Goal: Information Seeking & Learning: Learn about a topic

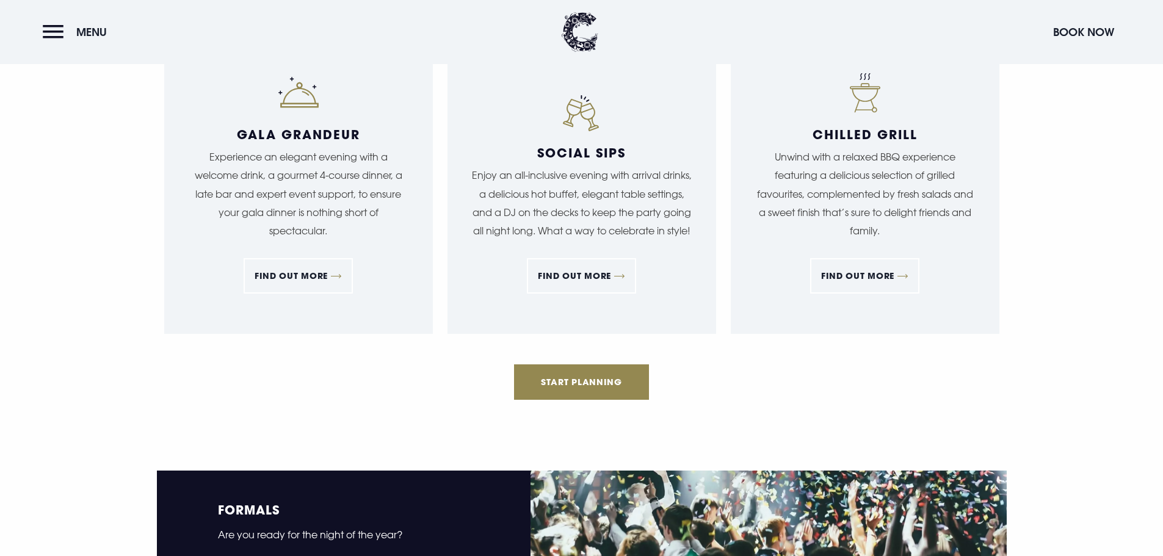
scroll to position [1405, 0]
drag, startPoint x: 600, startPoint y: 218, endPoint x: 678, endPoint y: 216, distance: 78.2
click at [678, 216] on p "Enjoy an all-inclusive evening with arrival drinks, a delicious hot buffet, ele…" at bounding box center [582, 204] width 220 height 75
click at [676, 242] on div "Social Sips Enjoy an all-inclusive evening with arrival drinks, a delicious hot…" at bounding box center [582, 225] width 220 height 158
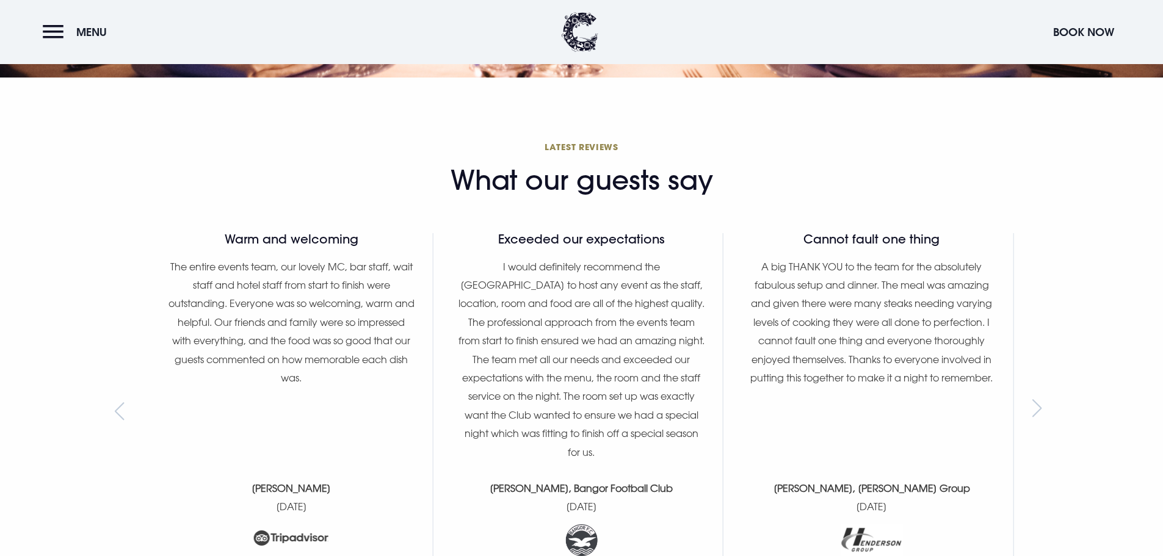
scroll to position [3542, 0]
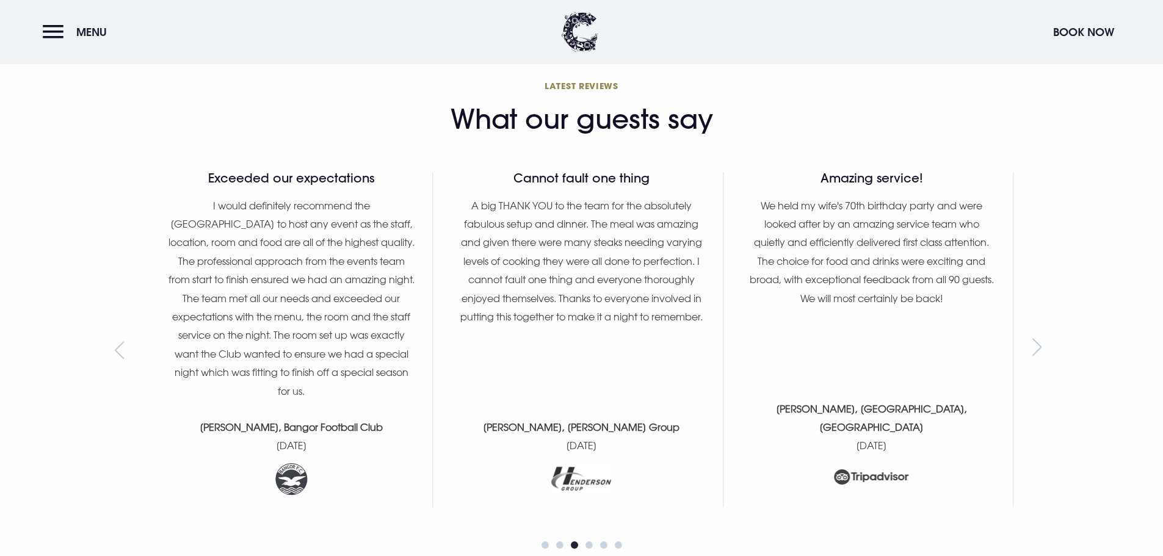
click at [1038, 348] on div "Next slide" at bounding box center [1041, 350] width 16 height 18
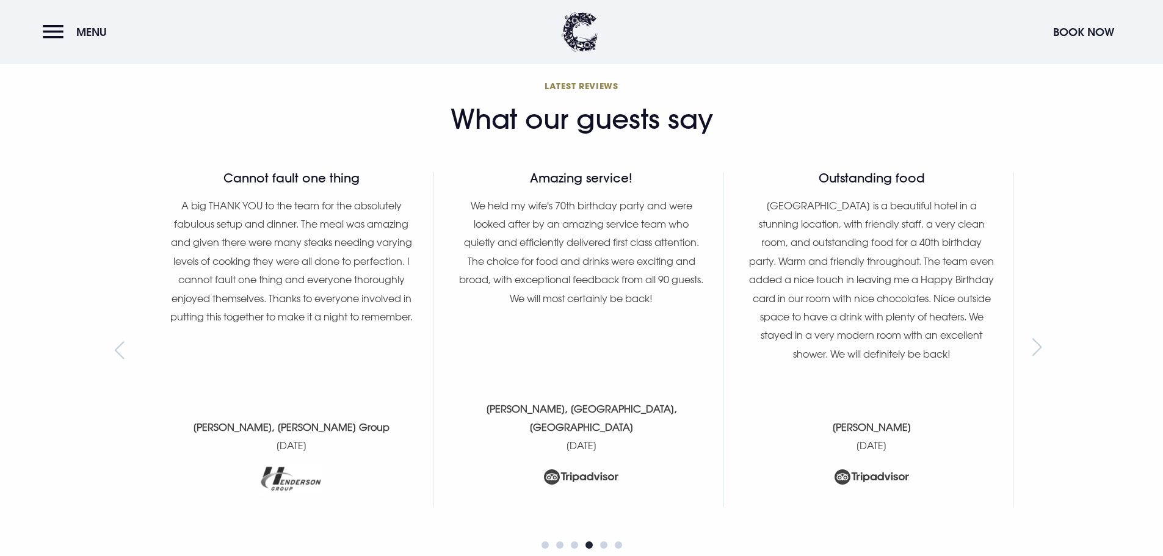
click at [1038, 348] on div "Next slide" at bounding box center [1041, 350] width 16 height 18
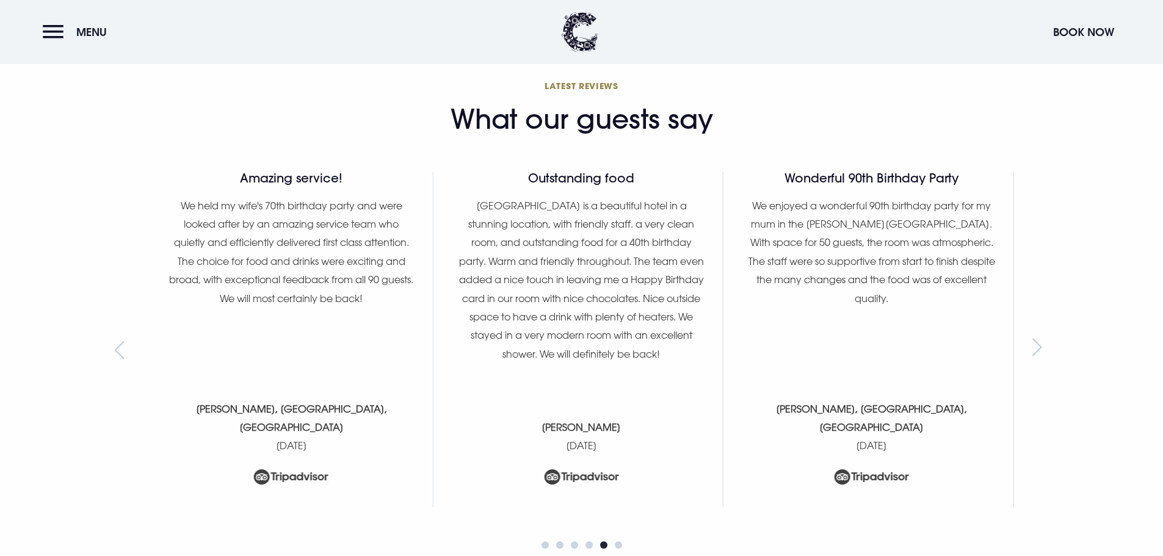
click at [1038, 346] on div "Next slide" at bounding box center [1041, 350] width 16 height 18
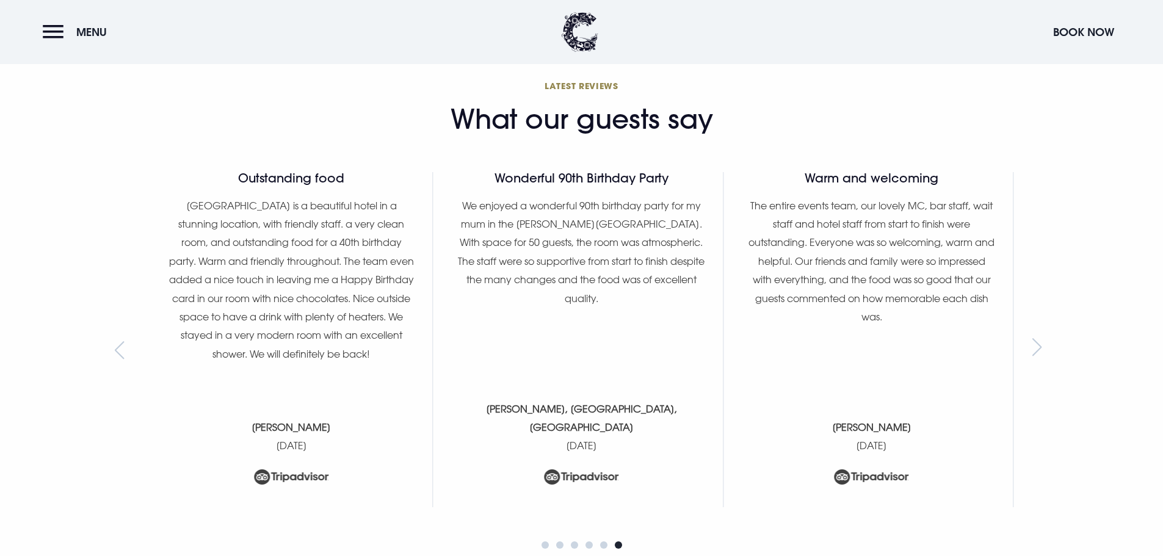
click at [1039, 346] on div "Next slide" at bounding box center [1041, 350] width 16 height 18
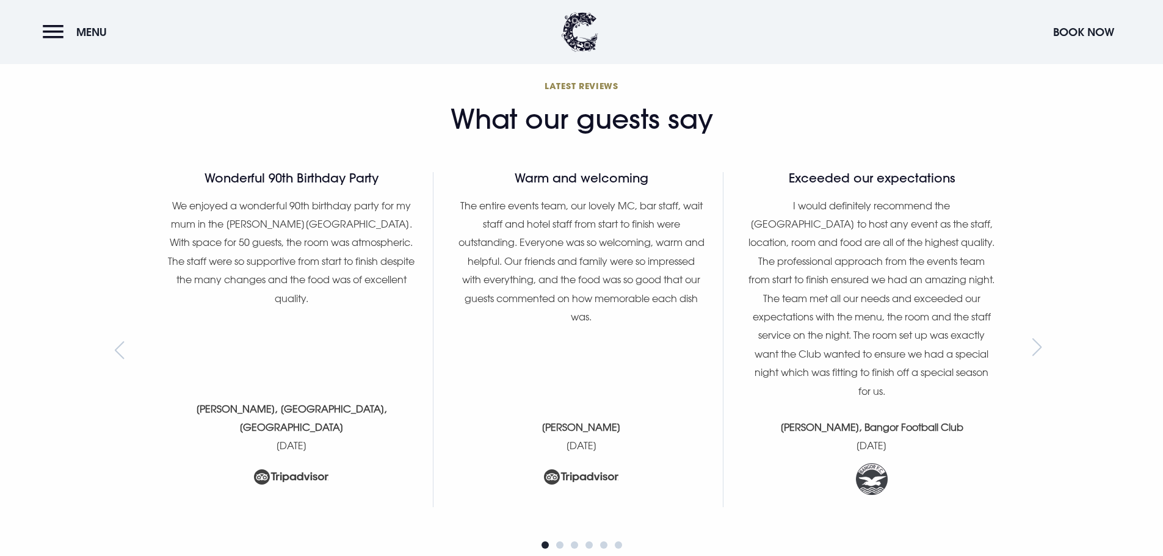
click at [1041, 342] on div "Next slide" at bounding box center [1041, 350] width 16 height 18
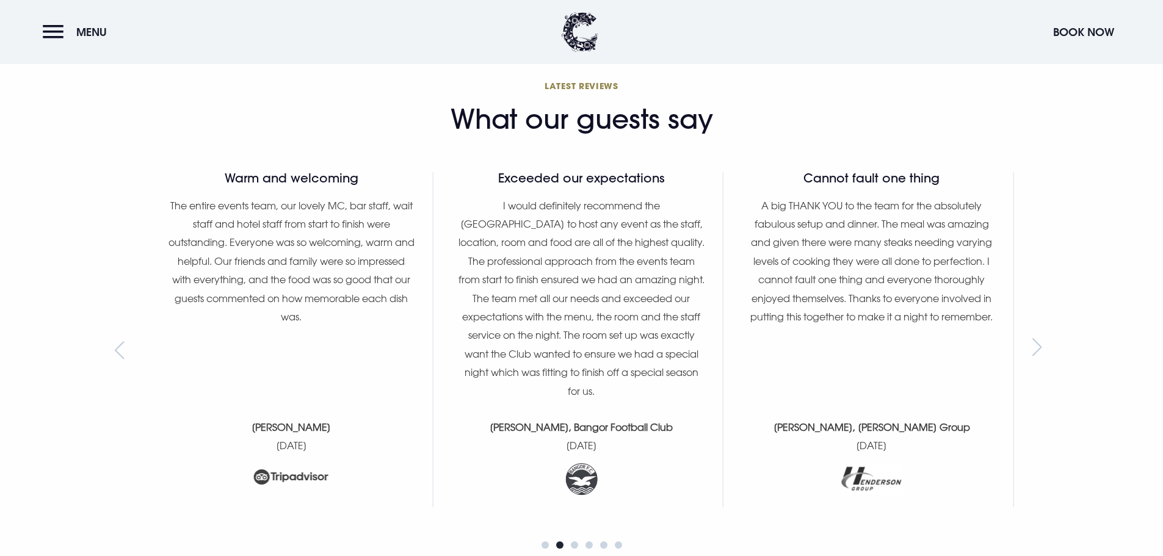
click at [1035, 351] on div "Next slide" at bounding box center [1041, 350] width 16 height 18
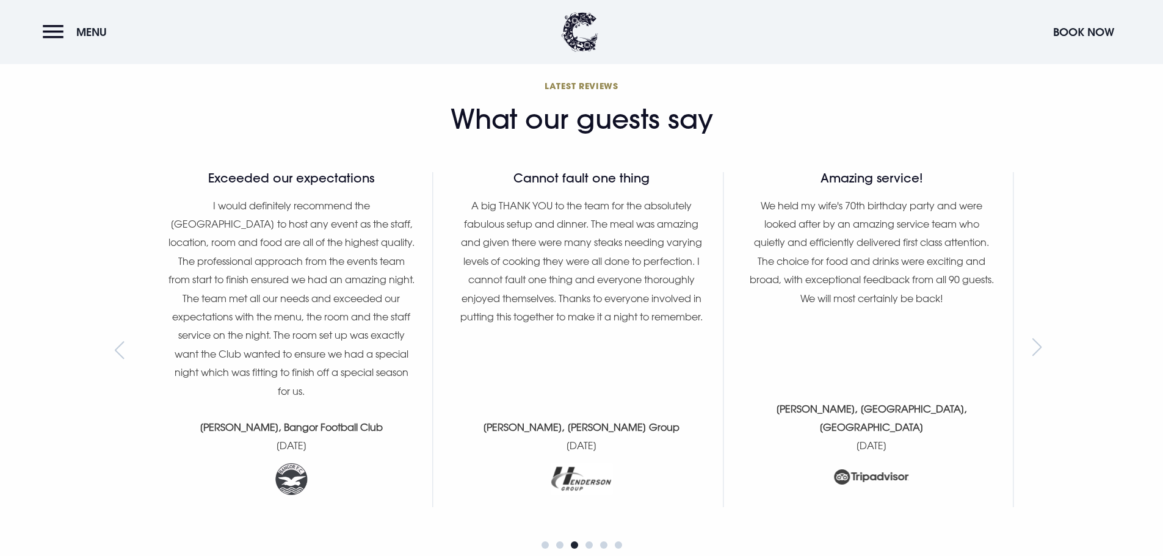
click at [1035, 351] on div "Next slide" at bounding box center [1041, 350] width 16 height 18
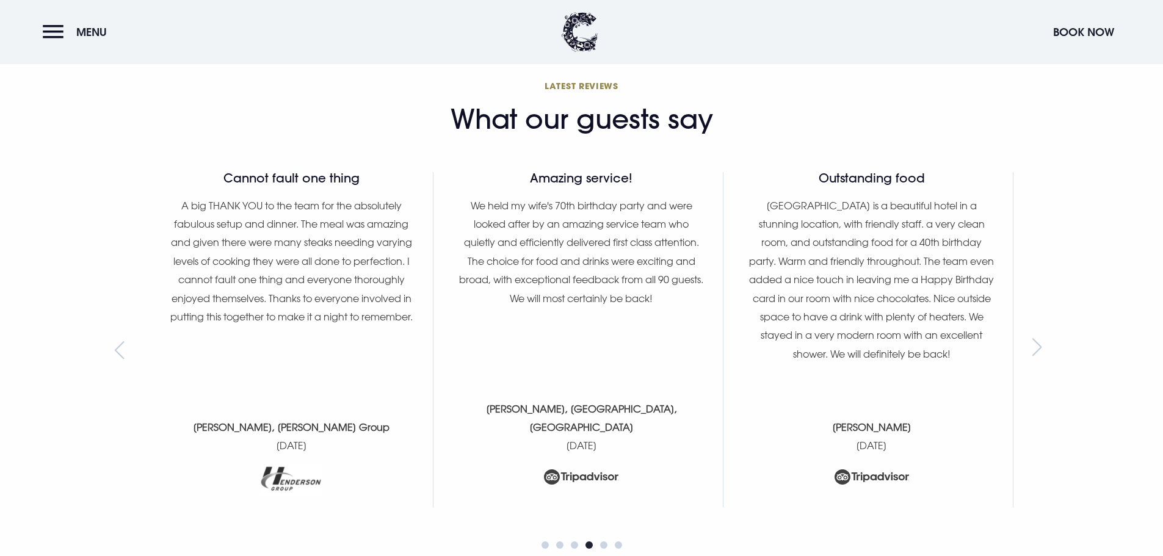
click at [1035, 351] on div "Next slide" at bounding box center [1041, 350] width 16 height 18
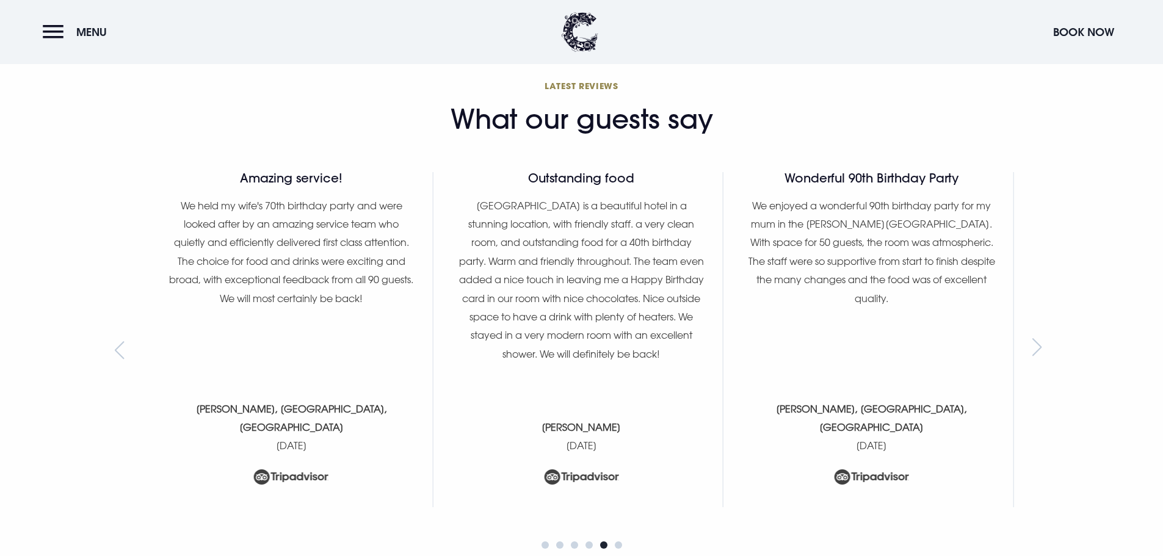
click at [1035, 351] on div "Next slide" at bounding box center [1041, 350] width 16 height 18
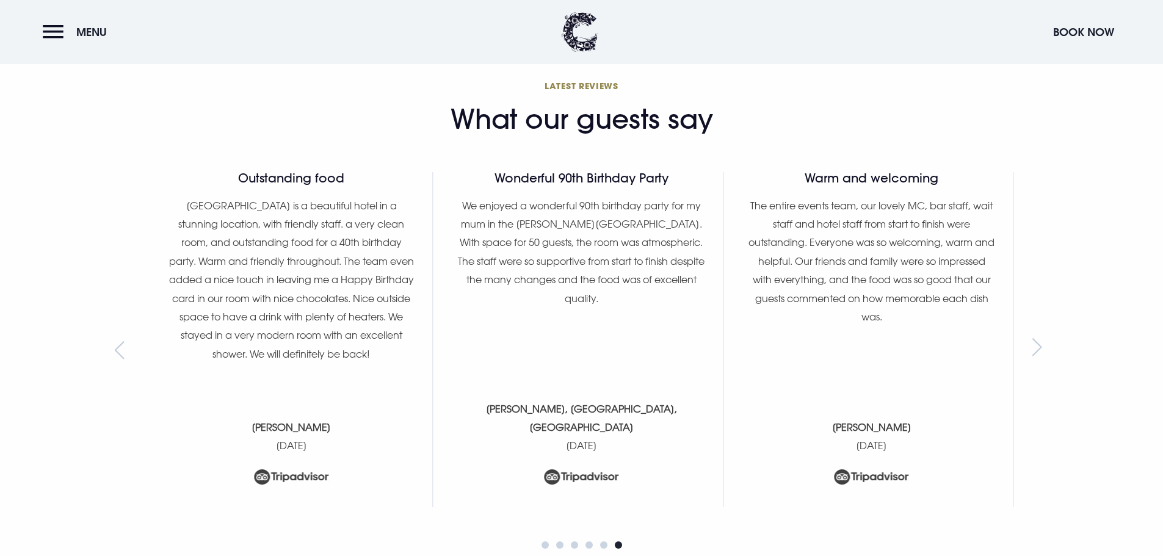
click at [1035, 351] on div "Next slide" at bounding box center [1041, 350] width 16 height 18
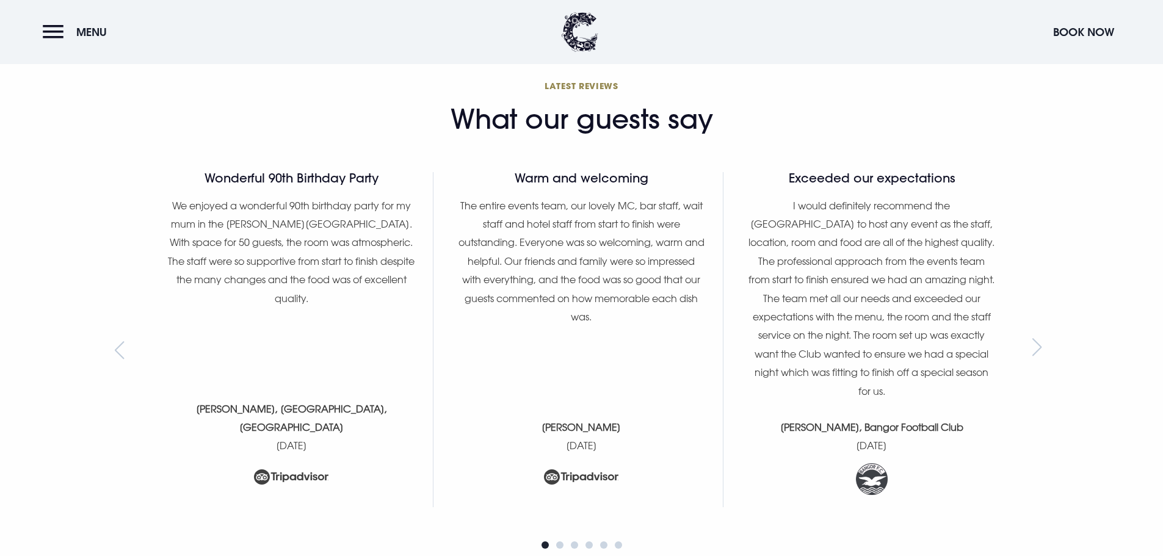
click at [1035, 351] on div "Next slide" at bounding box center [1041, 350] width 16 height 18
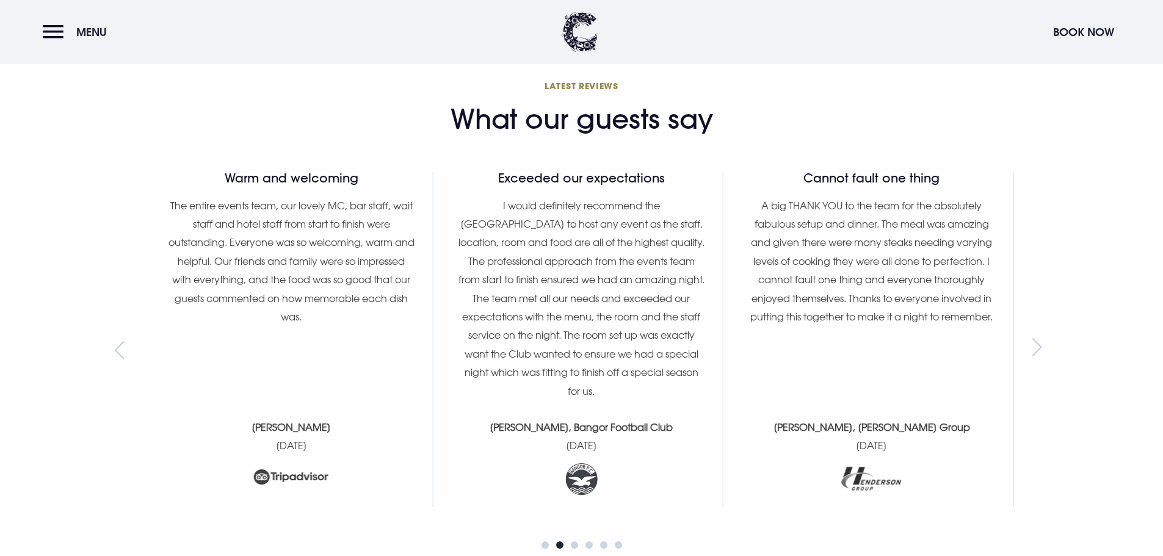
click at [1035, 351] on div "Next slide" at bounding box center [1041, 350] width 16 height 18
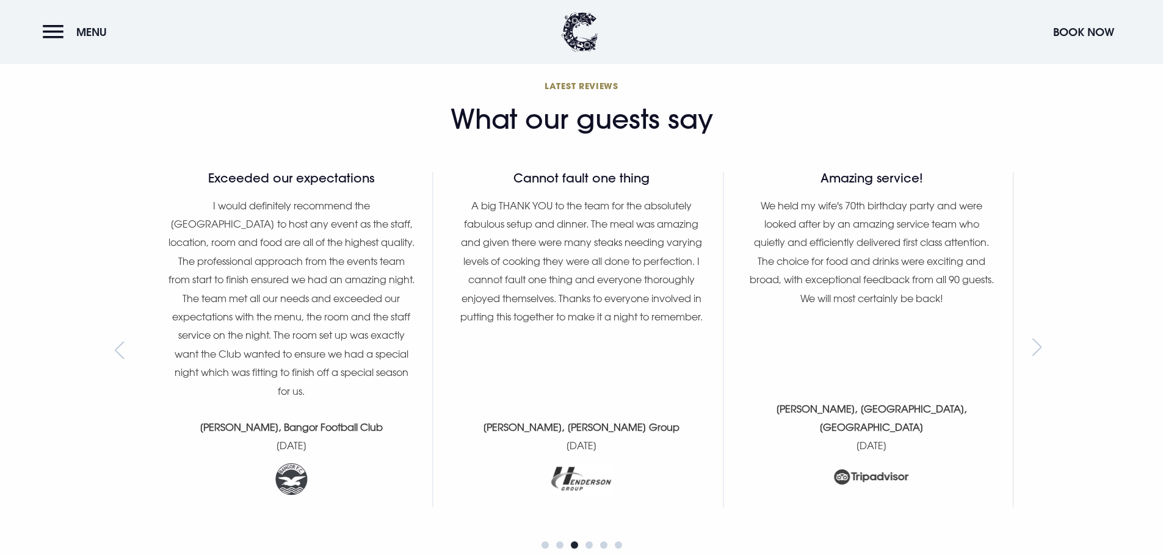
click at [1038, 347] on div "Next slide" at bounding box center [1041, 350] width 16 height 18
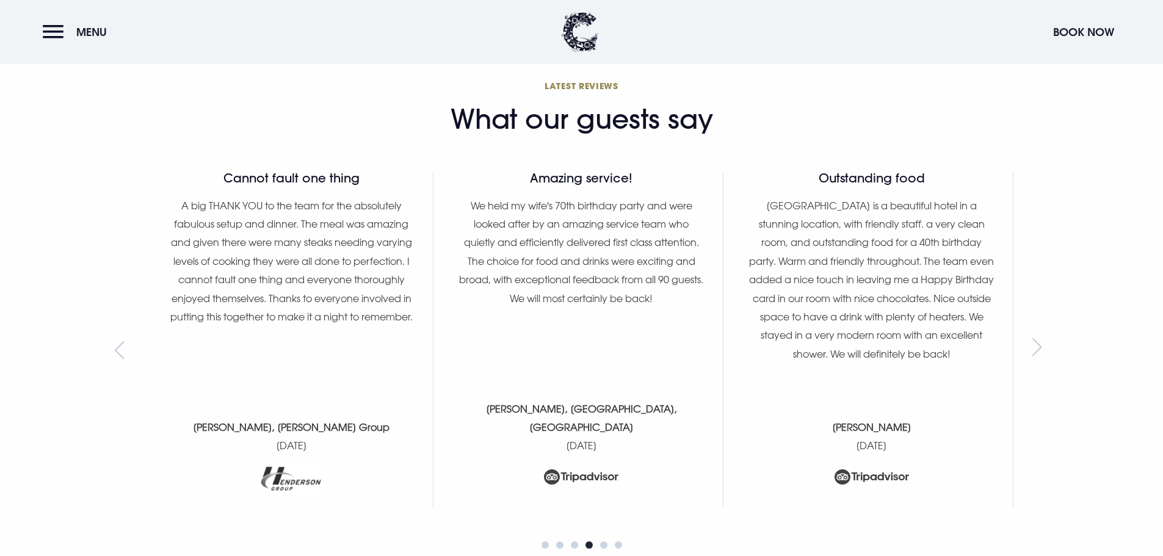
click at [1038, 347] on div "Next slide" at bounding box center [1041, 350] width 16 height 18
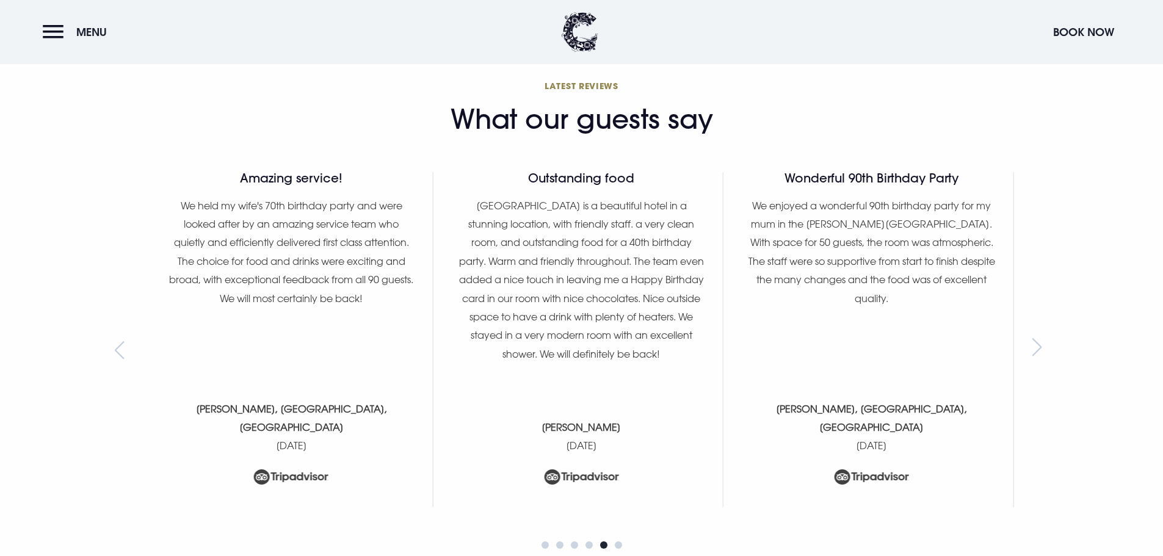
click at [1038, 347] on div "Next slide" at bounding box center [1041, 350] width 16 height 18
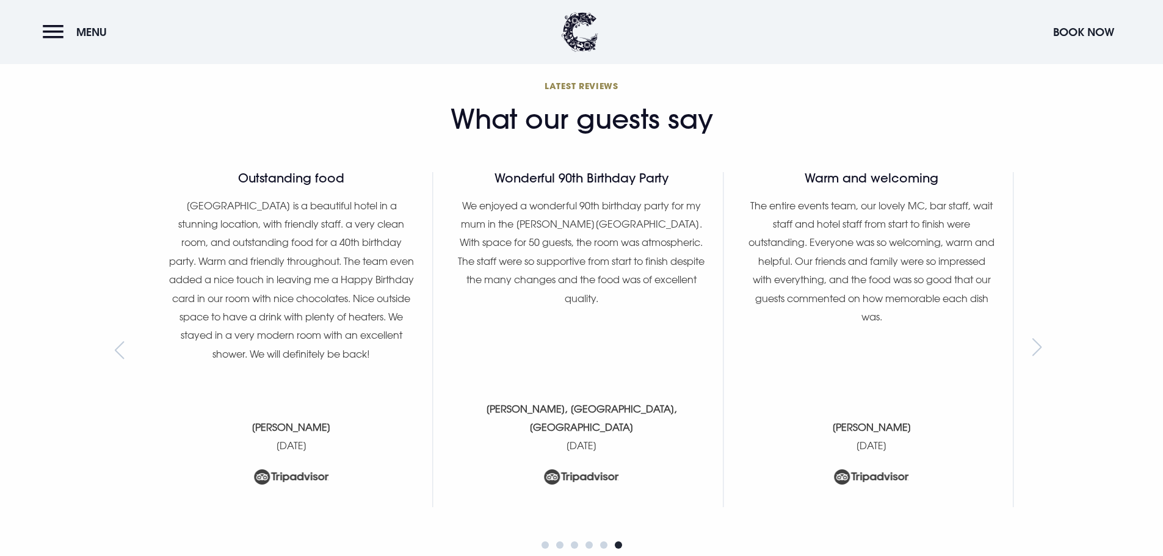
click at [1038, 347] on div "Next slide" at bounding box center [1041, 350] width 16 height 18
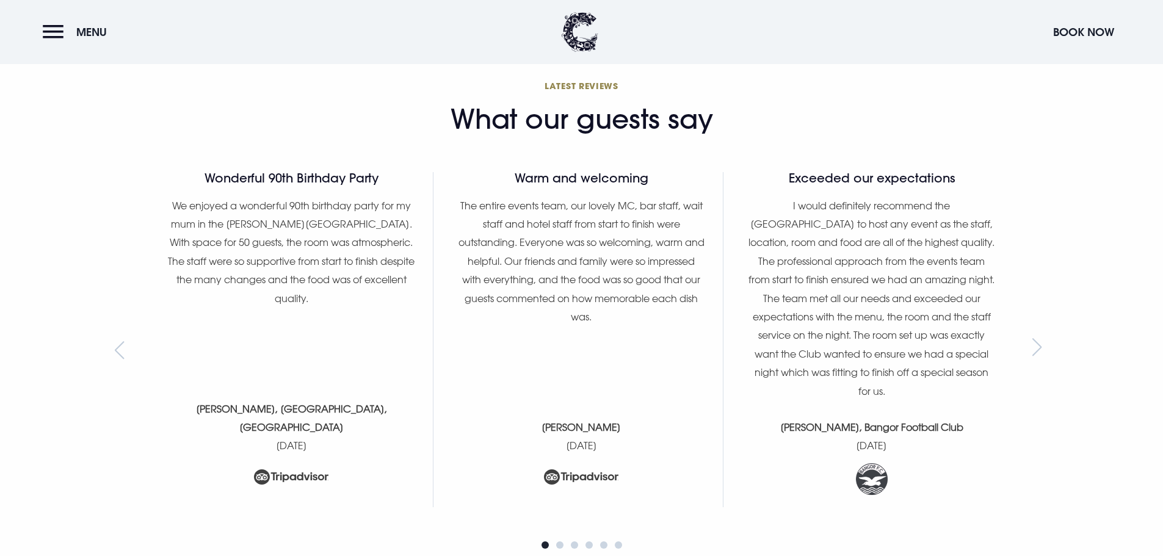
click at [1038, 347] on div "Next slide" at bounding box center [1041, 350] width 16 height 18
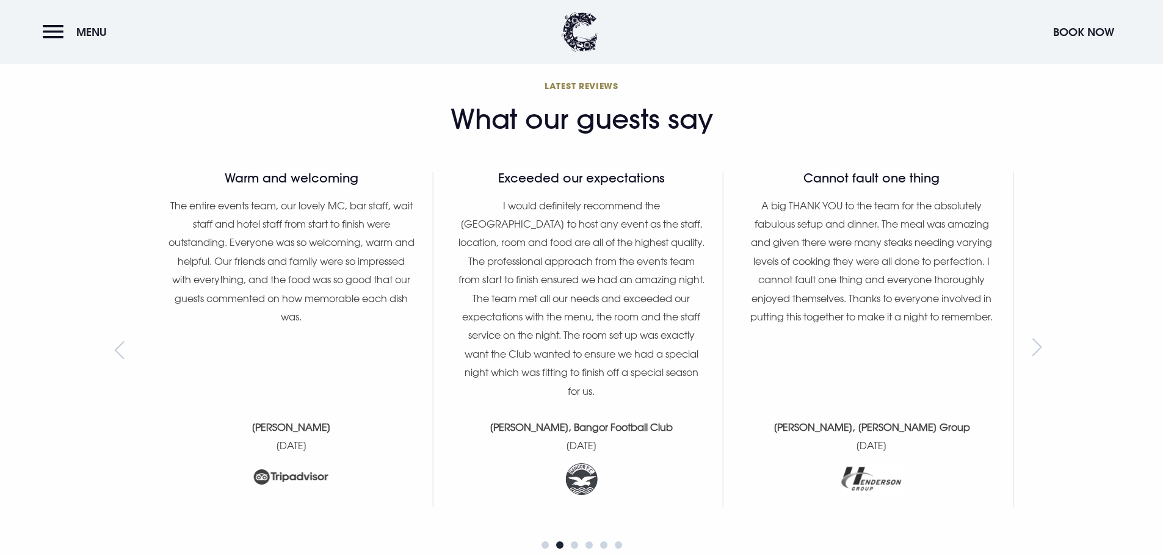
click at [1038, 347] on div "Next slide" at bounding box center [1041, 350] width 16 height 18
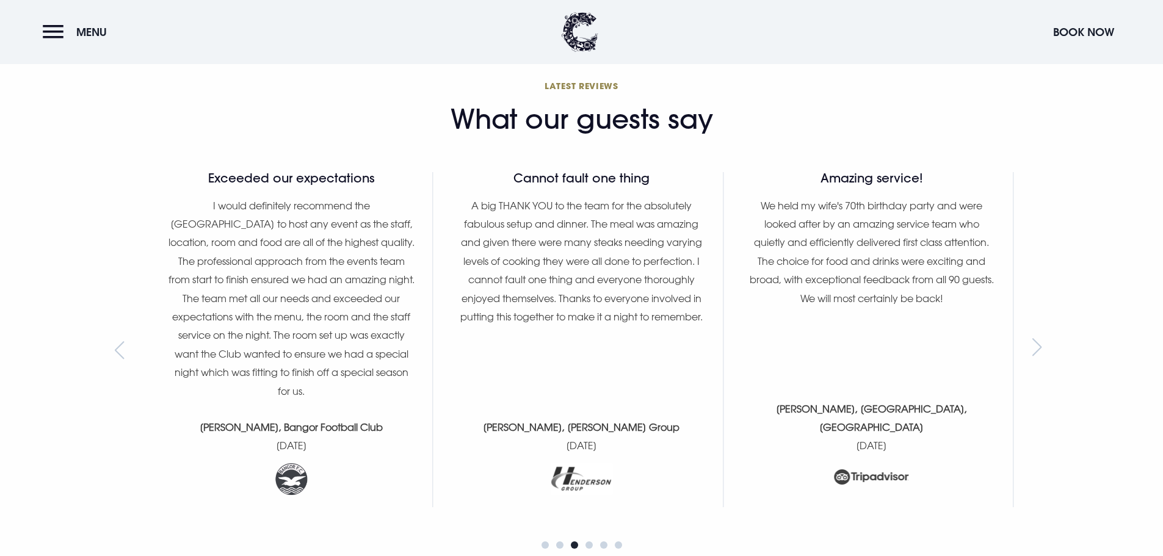
click at [1038, 347] on div "Next slide" at bounding box center [1041, 350] width 16 height 18
